Goal: Information Seeking & Learning: Learn about a topic

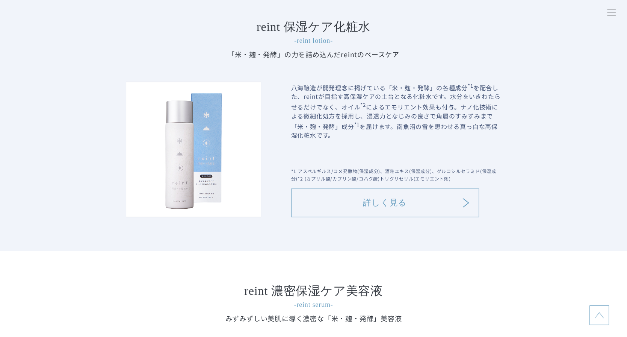
scroll to position [829, 0]
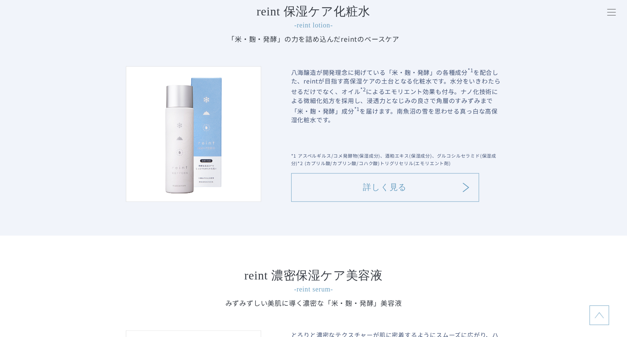
click at [388, 192] on link "詳しく見る" at bounding box center [385, 187] width 188 height 29
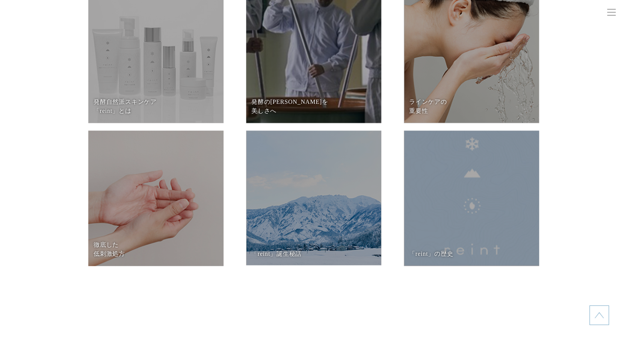
scroll to position [3192, 0]
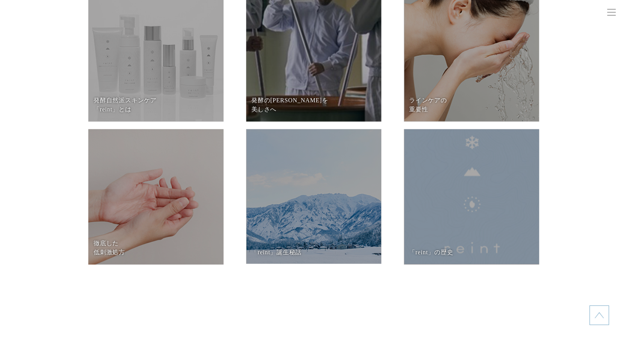
click at [315, 200] on dd at bounding box center [313, 196] width 135 height 135
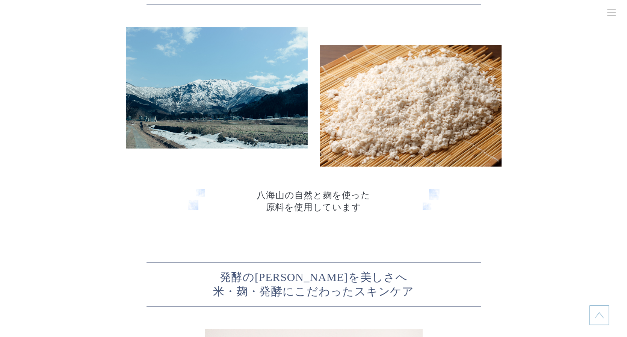
scroll to position [2011, 0]
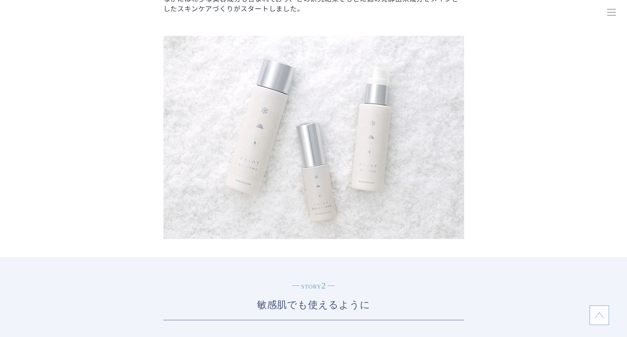
scroll to position [982, 0]
